Goal: Task Accomplishment & Management: Manage account settings

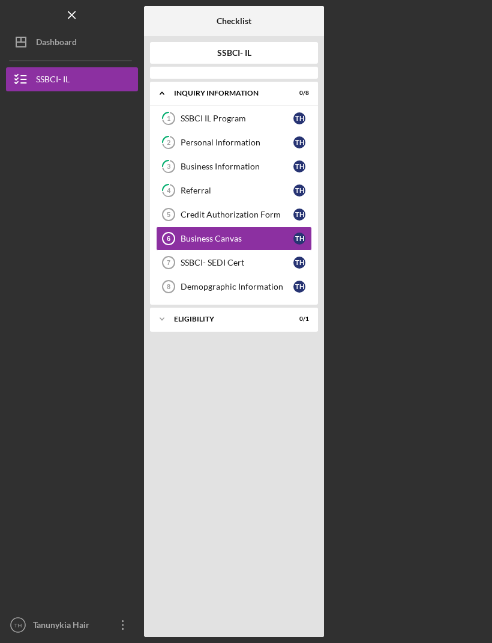
scroll to position [40, 0]
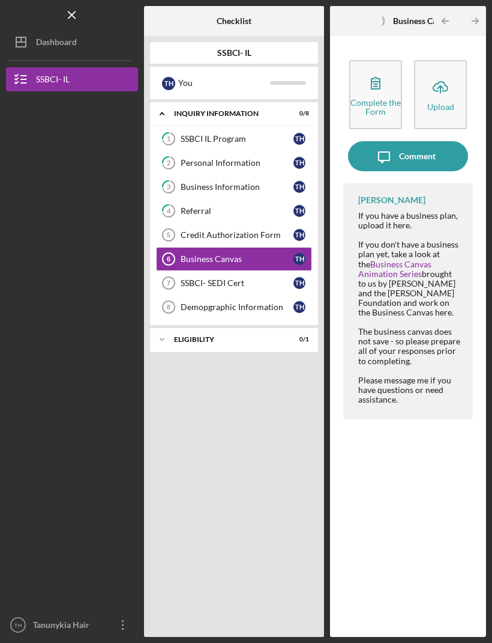
click at [262, 271] on link "SSBCI- SEDI Cert 7 SSBCI- SEDI Cert T H" at bounding box center [234, 283] width 156 height 24
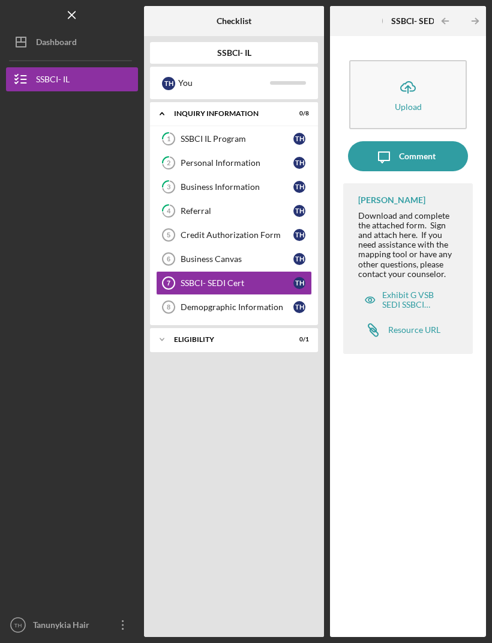
click at [249, 254] on div "Business Canvas" at bounding box center [237, 259] width 113 height 10
